Goal: Transaction & Acquisition: Purchase product/service

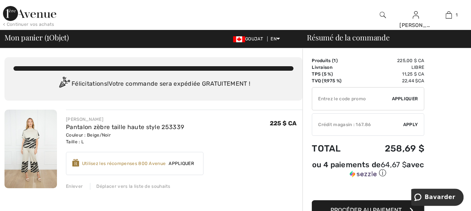
click at [366, 124] on div "Crédit magasin : 167.86" at bounding box center [357, 124] width 91 height 7
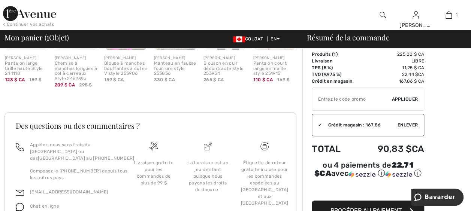
scroll to position [279, 0]
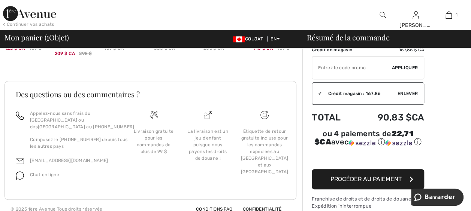
click at [367, 176] on span "Procéder au paiement" at bounding box center [365, 179] width 71 height 7
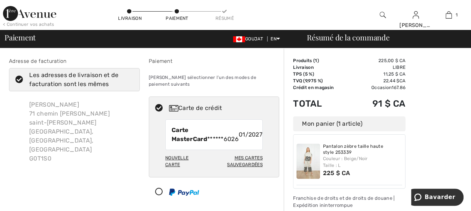
click at [171, 105] on img at bounding box center [173, 108] width 9 height 6
radio input "true"
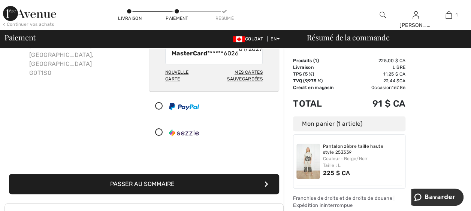
scroll to position [150, 0]
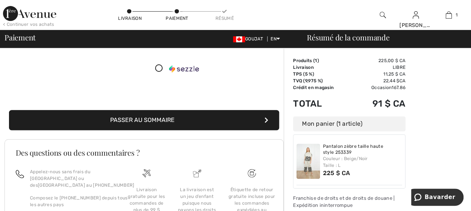
click at [216, 114] on button "Passer au sommaire" at bounding box center [144, 120] width 270 height 20
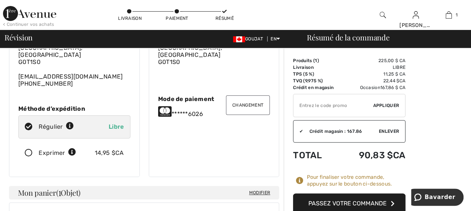
click at [347, 202] on font "Passez votre commande" at bounding box center [347, 203] width 78 height 7
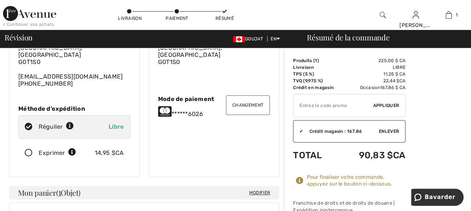
scroll to position [150, 0]
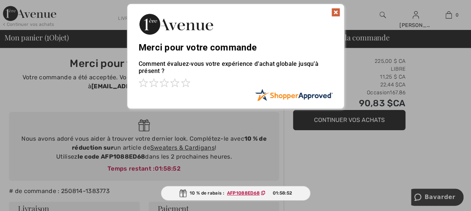
click at [345, 122] on div at bounding box center [235, 105] width 471 height 211
click at [354, 125] on div at bounding box center [235, 105] width 471 height 211
click at [333, 8] on img at bounding box center [335, 12] width 9 height 9
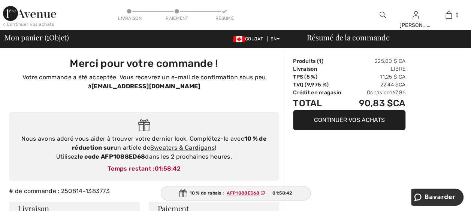
click at [359, 120] on button "Continuer vos achats" at bounding box center [349, 120] width 112 height 20
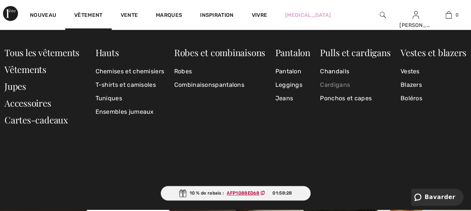
click at [333, 86] on link "Cardigans" at bounding box center [355, 84] width 70 height 13
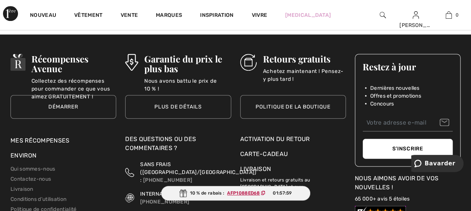
scroll to position [3258, 0]
